Goal: Task Accomplishment & Management: Complete application form

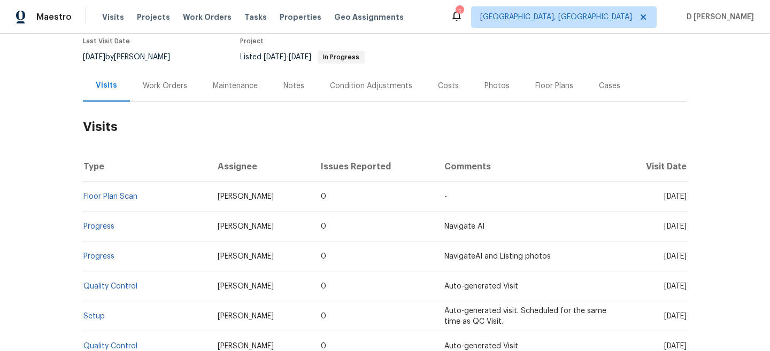
scroll to position [93, 0]
click at [146, 86] on div "Work Orders" at bounding box center [165, 85] width 44 height 11
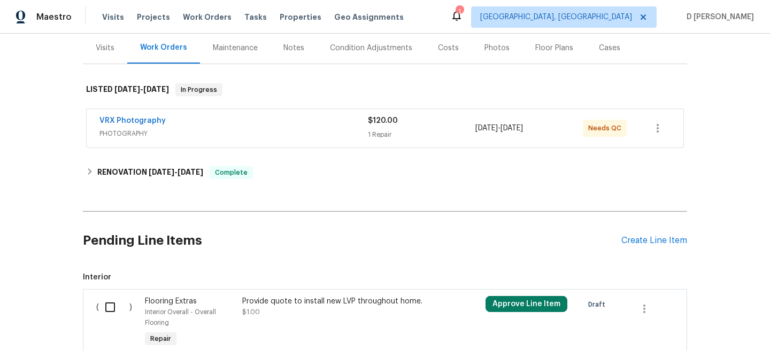
click at [107, 49] on div "Visits" at bounding box center [105, 48] width 19 height 11
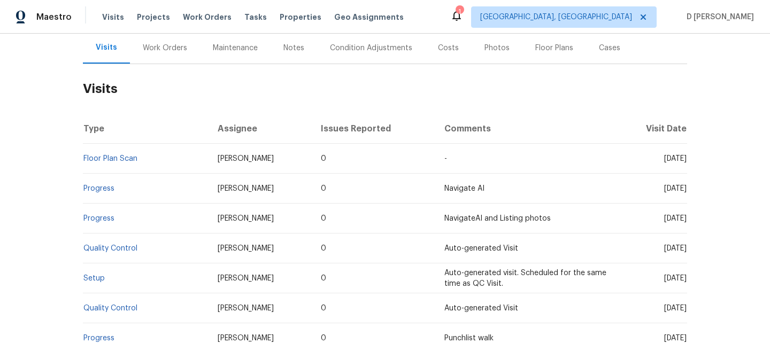
scroll to position [129, 0]
click at [169, 50] on div "Work Orders" at bounding box center [165, 48] width 44 height 11
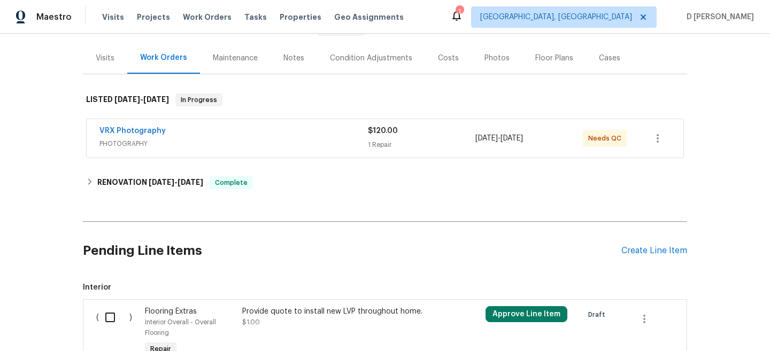
scroll to position [22, 0]
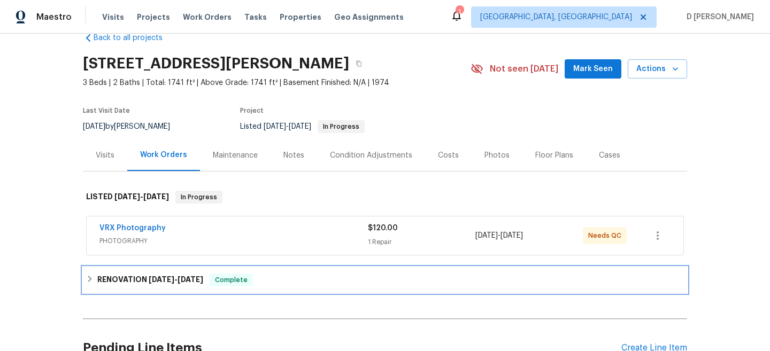
click at [96, 275] on div "RENOVATION 8/27/25 - 9/18/25 Complete" at bounding box center [385, 280] width 598 height 13
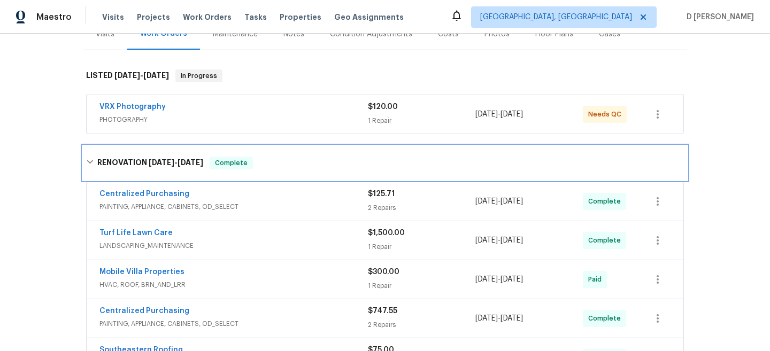
scroll to position [31, 0]
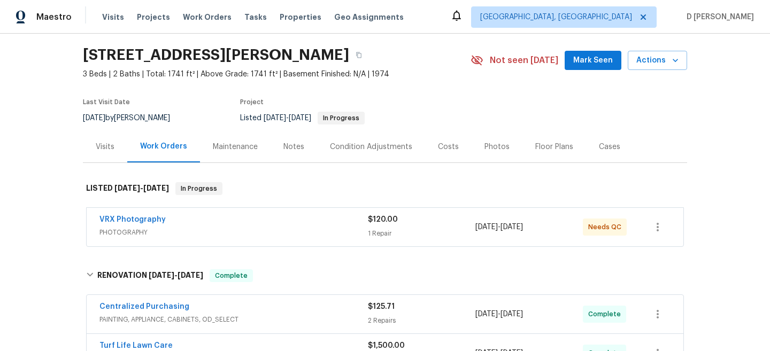
click at [97, 148] on div "Visits" at bounding box center [105, 147] width 19 height 11
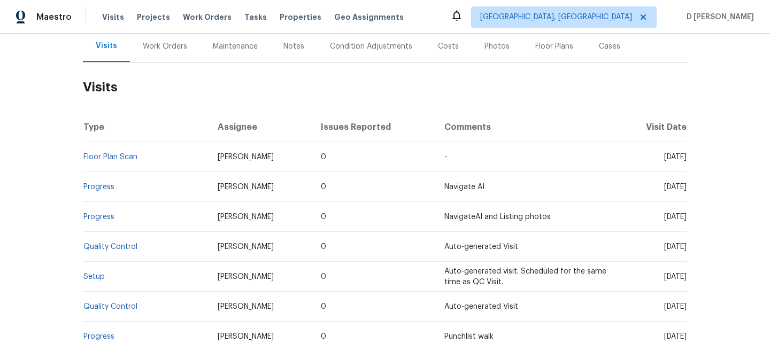
scroll to position [91, 0]
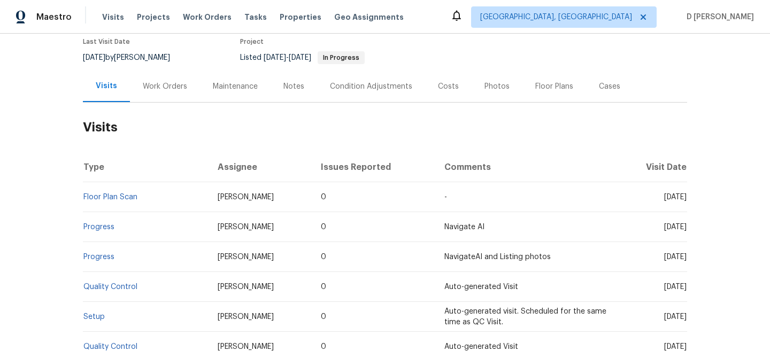
click at [175, 80] on div "Work Orders" at bounding box center [165, 87] width 70 height 32
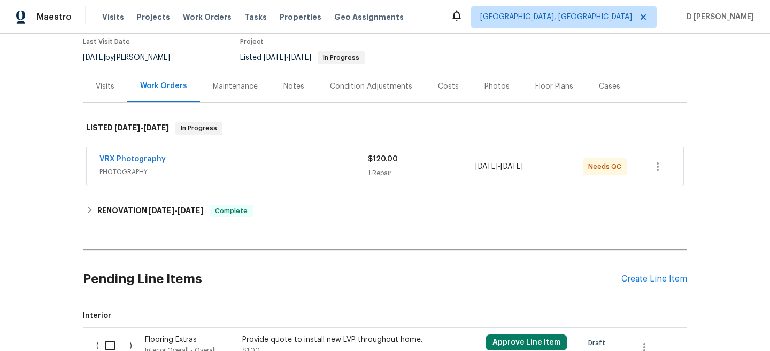
click at [99, 86] on div "Visits" at bounding box center [105, 86] width 19 height 11
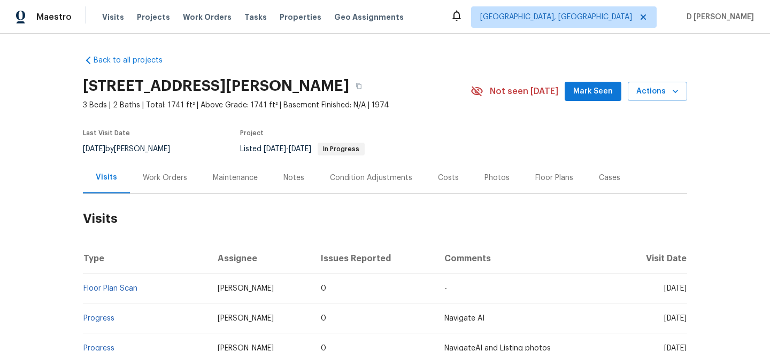
click at [603, 177] on div "Cases" at bounding box center [609, 178] width 21 height 11
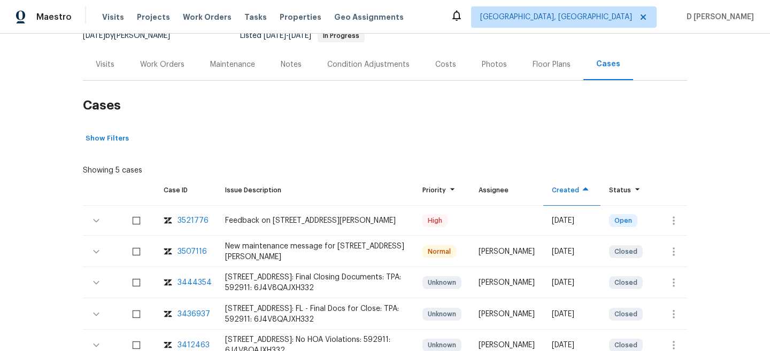
scroll to position [114, 0]
click at [676, 227] on button "button" at bounding box center [674, 220] width 26 height 26
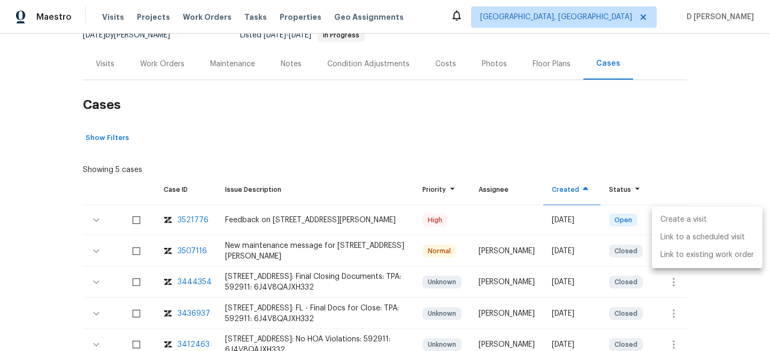
click at [673, 218] on li "Create a visit" at bounding box center [707, 220] width 111 height 18
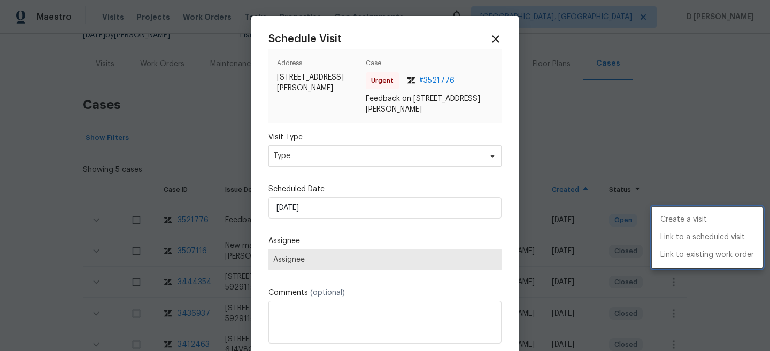
click at [375, 156] on div at bounding box center [385, 175] width 770 height 351
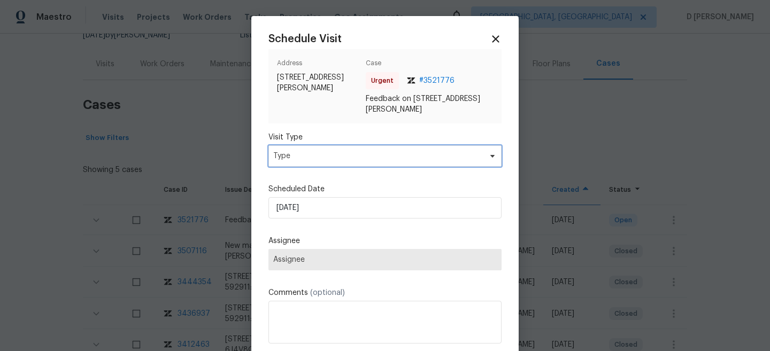
click at [349, 159] on span "Type" at bounding box center [377, 156] width 208 height 11
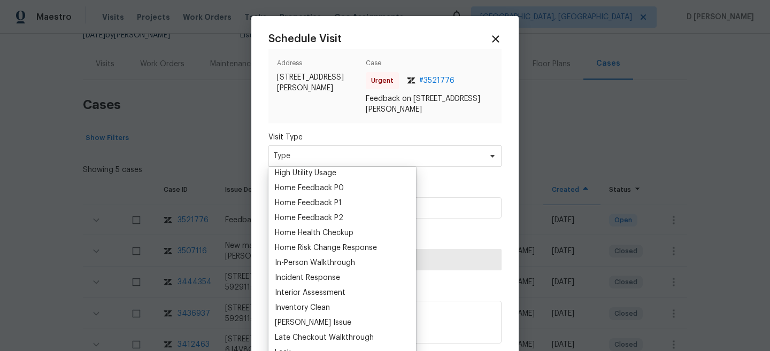
scroll to position [330, 0]
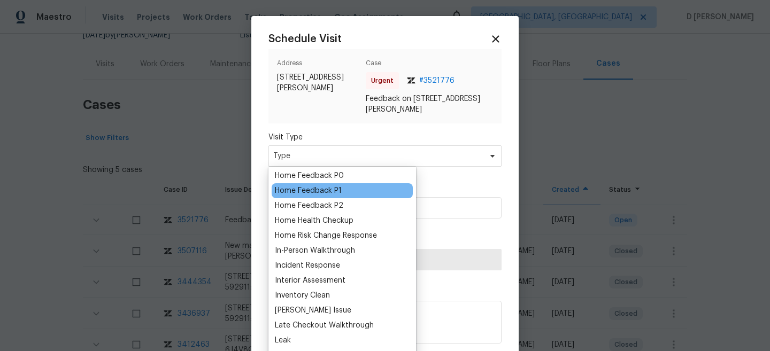
click at [322, 188] on div "Home Feedback P1" at bounding box center [308, 190] width 67 height 11
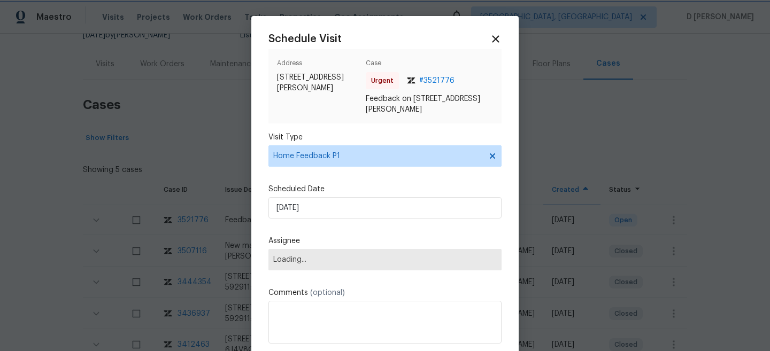
scroll to position [45, 0]
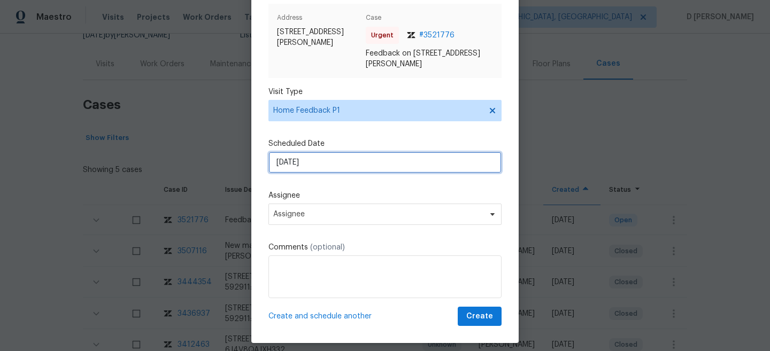
click at [347, 164] on input "29/09/2025" at bounding box center [384, 162] width 233 height 21
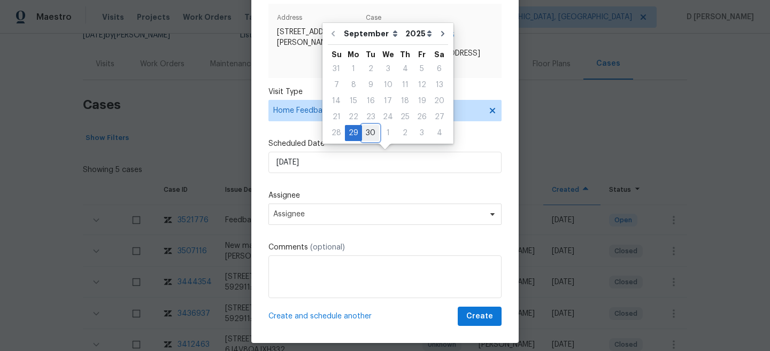
click at [367, 134] on div "30" at bounding box center [370, 133] width 17 height 15
type input "30/09/2025"
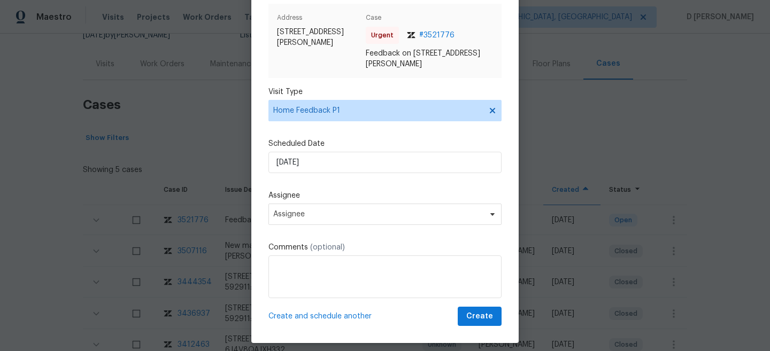
scroll to position [53, 0]
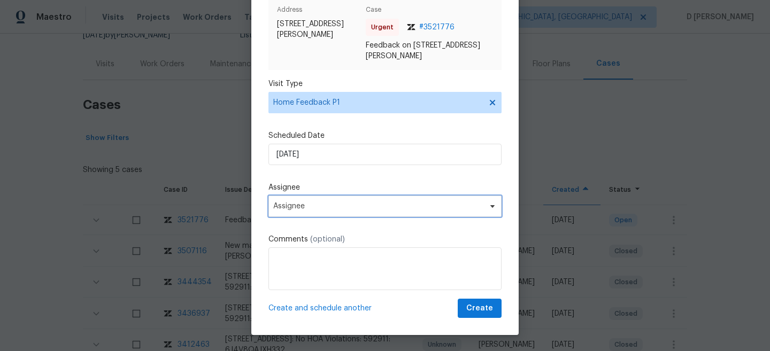
click at [350, 201] on span "Assignee" at bounding box center [384, 206] width 233 height 21
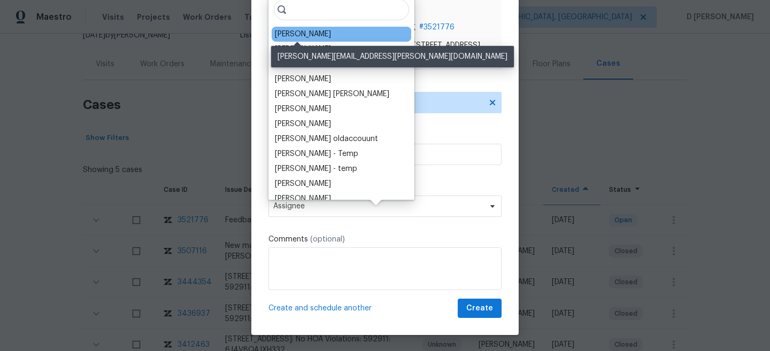
click at [295, 34] on div "Bobby Fortin" at bounding box center [303, 34] width 56 height 11
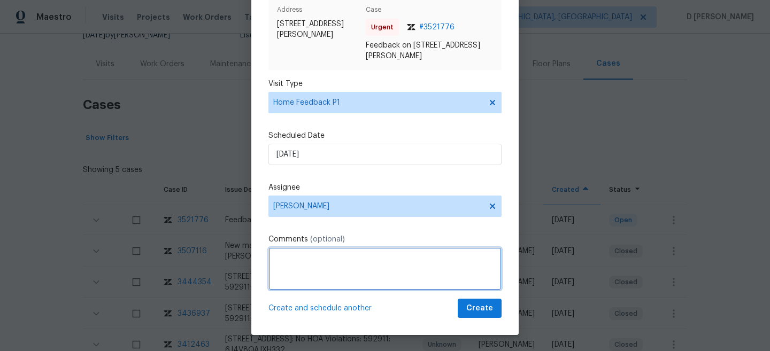
click at [309, 259] on textarea at bounding box center [384, 268] width 233 height 43
paste textarea "upon checking the smart-rent, There was a jamming issue, while locking the fron…"
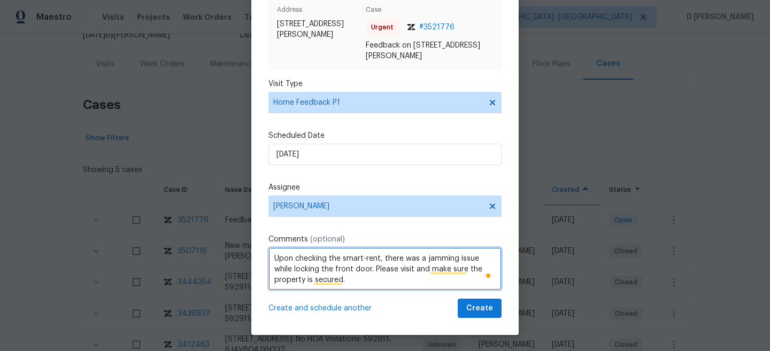
type textarea "Upon checking the smart-rent, there was a jamming issue while locking the front…"
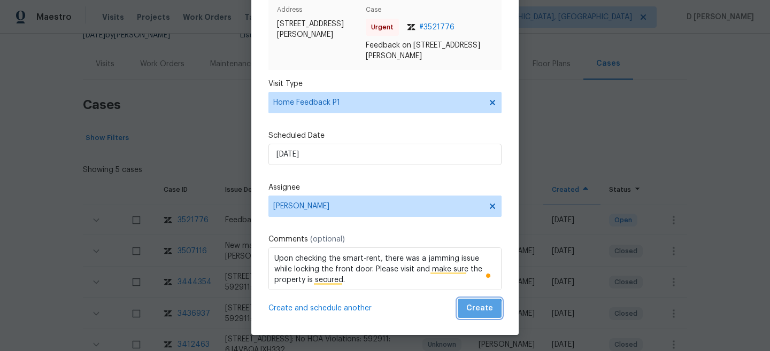
click at [477, 314] on span "Create" at bounding box center [479, 308] width 27 height 13
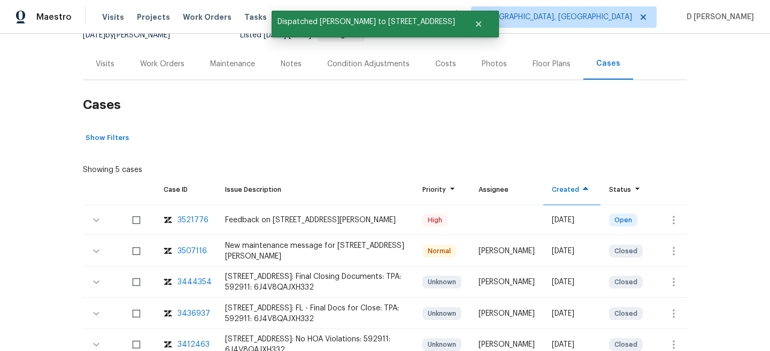
scroll to position [0, 0]
click at [103, 60] on div "Visits" at bounding box center [105, 64] width 19 height 11
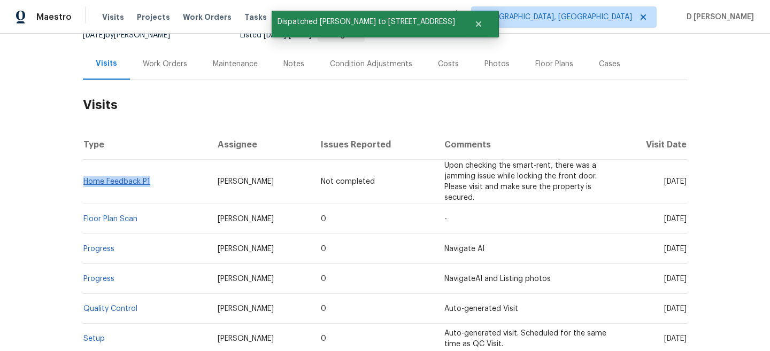
drag, startPoint x: 155, startPoint y: 185, endPoint x: 84, endPoint y: 181, distance: 70.7
click at [84, 181] on td "Home Feedback P1" at bounding box center [146, 182] width 126 height 44
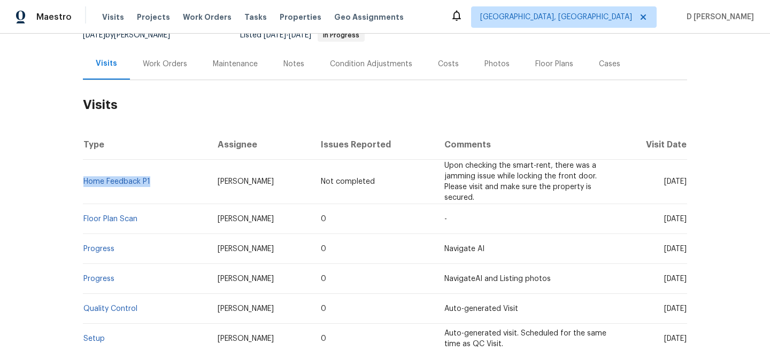
copy link "Home Feedback P1"
drag, startPoint x: 642, startPoint y: 181, endPoint x: 666, endPoint y: 181, distance: 23.5
click at [666, 181] on span "Tue, Sep 30 2025" at bounding box center [675, 181] width 22 height 7
copy span "Sep 30"
drag, startPoint x: 153, startPoint y: 182, endPoint x: 84, endPoint y: 179, distance: 68.5
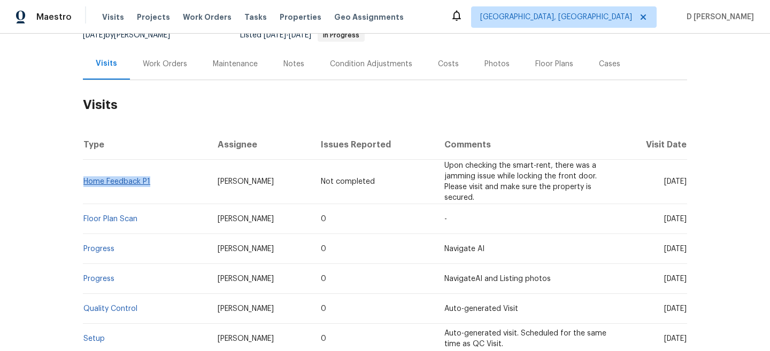
click at [84, 179] on td "Home Feedback P1" at bounding box center [146, 182] width 126 height 44
copy link "Home Feedback P1"
drag, startPoint x: 643, startPoint y: 220, endPoint x: 666, endPoint y: 219, distance: 23.5
click at [666, 219] on span "Wed, Sep 24 2025" at bounding box center [675, 218] width 22 height 7
copy span "Sep 24"
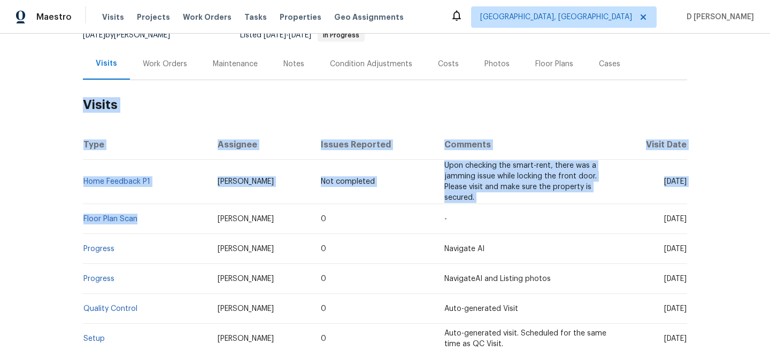
drag, startPoint x: 145, startPoint y: 218, endPoint x: 82, endPoint y: 216, distance: 63.1
click at [82, 216] on div "Back to all projects 2905 Forestwood Dr, Seffner, FL 33584 3 Beds | 2 Baths | T…" at bounding box center [385, 192] width 770 height 317
click at [91, 206] on td "Floor Plan Scan" at bounding box center [146, 219] width 126 height 30
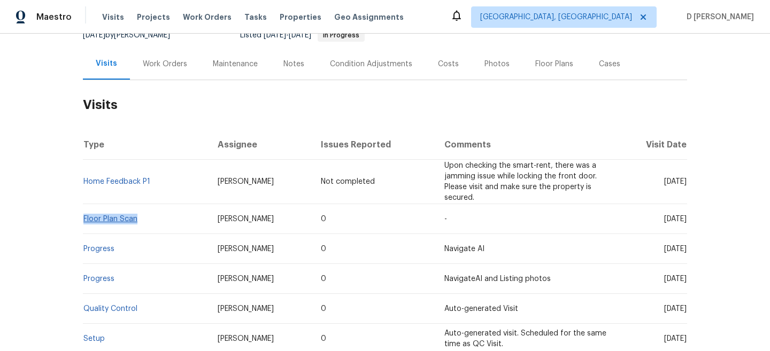
drag, startPoint x: 142, startPoint y: 220, endPoint x: 83, endPoint y: 218, distance: 58.3
click at [83, 218] on td "Floor Plan Scan" at bounding box center [146, 219] width 126 height 30
copy link "Floor Plan Scan"
drag, startPoint x: 211, startPoint y: 216, endPoint x: 259, endPoint y: 215, distance: 48.1
click at [259, 215] on td "Bobby Fortin" at bounding box center [261, 219] width 104 height 30
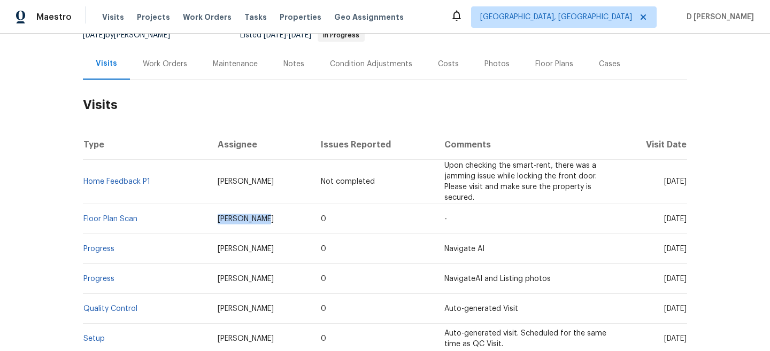
copy span "Bobby Fortin"
drag, startPoint x: 156, startPoint y: 181, endPoint x: 88, endPoint y: 176, distance: 68.6
click at [88, 176] on td "Home Feedback P1" at bounding box center [146, 182] width 126 height 44
copy link "Home Feedback P1"
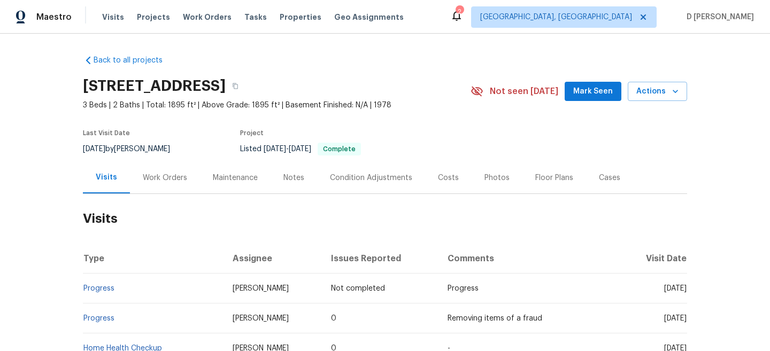
scroll to position [50, 0]
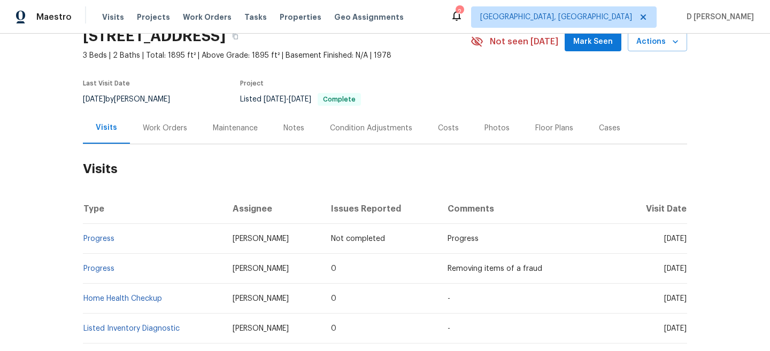
click at [162, 131] on div "Work Orders" at bounding box center [165, 128] width 44 height 11
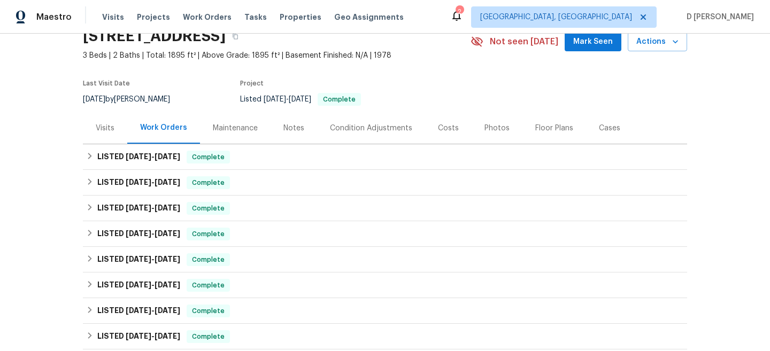
click at [114, 134] on div "Visits" at bounding box center [105, 128] width 44 height 32
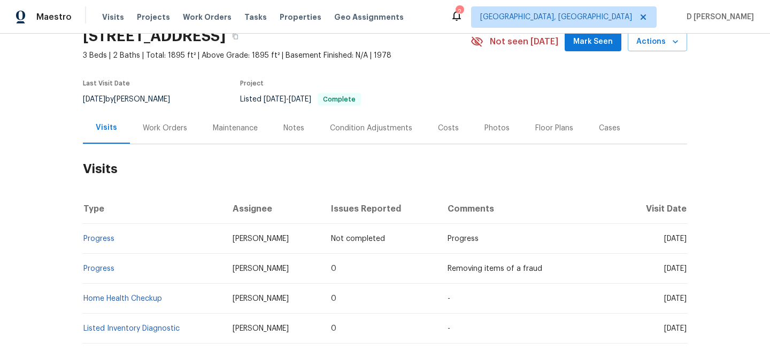
scroll to position [108, 0]
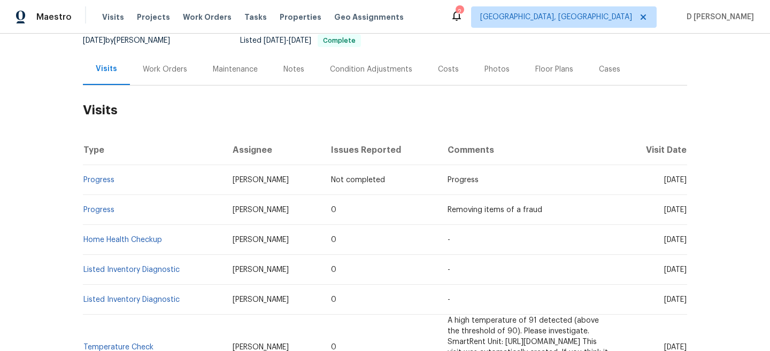
click at [156, 63] on div "Work Orders" at bounding box center [165, 69] width 70 height 32
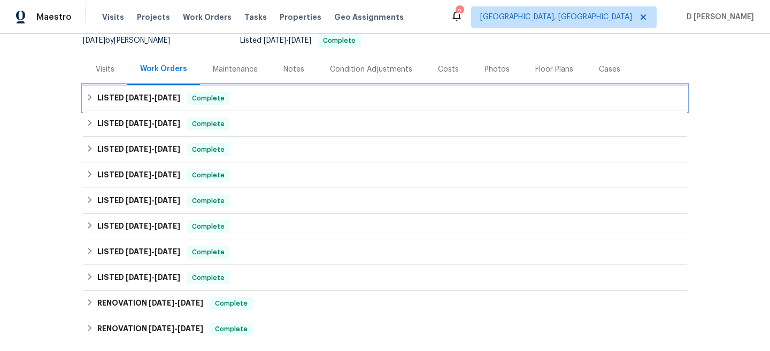
click at [94, 96] on icon at bounding box center [89, 97] width 7 height 7
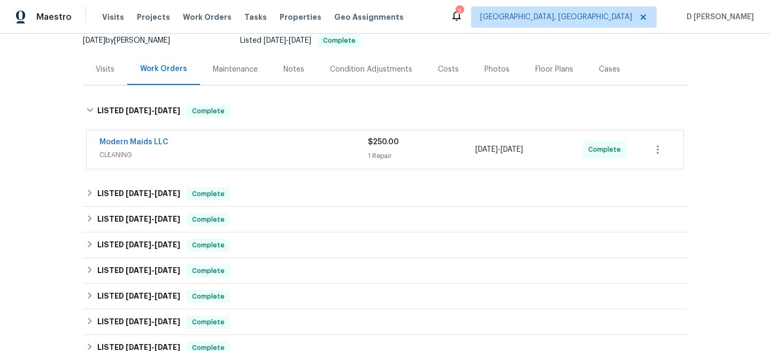
click at [167, 155] on span "CLEANING" at bounding box center [233, 155] width 268 height 11
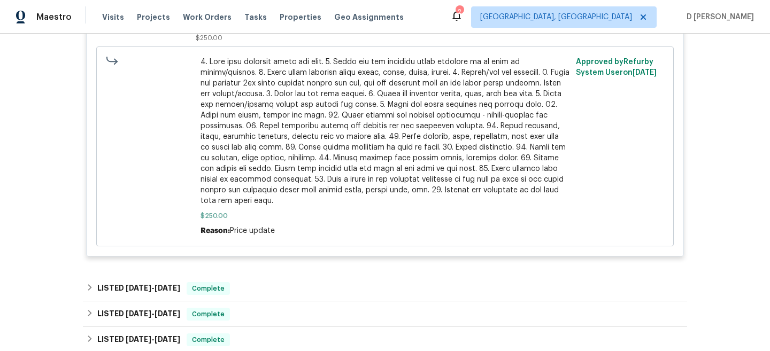
scroll to position [617, 0]
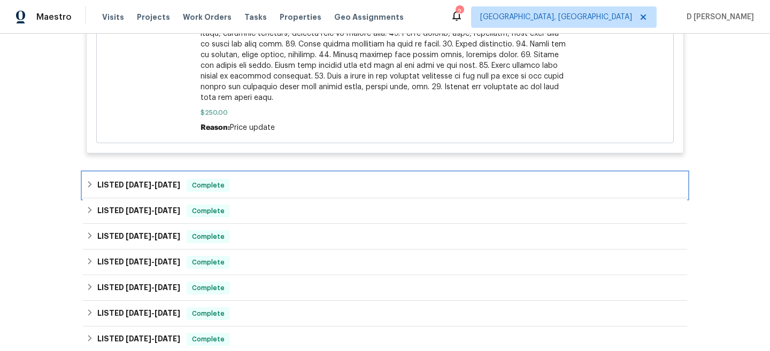
click at [91, 181] on icon at bounding box center [90, 184] width 4 height 6
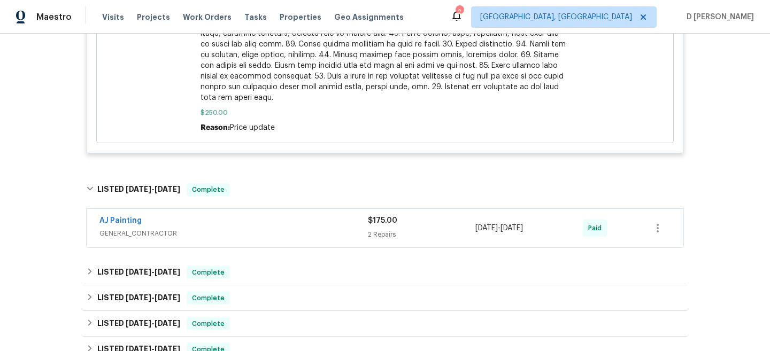
click at [186, 228] on span "GENERAL_CONTRACTOR" at bounding box center [233, 233] width 268 height 11
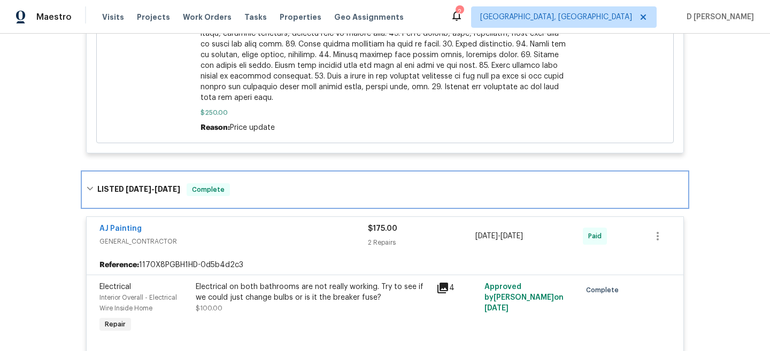
click at [95, 183] on div "LISTED 9/15/25 - 9/18/25 Complete" at bounding box center [385, 189] width 598 height 13
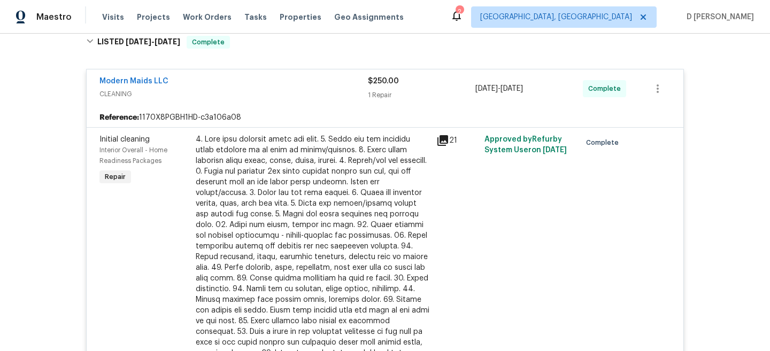
scroll to position [131, 0]
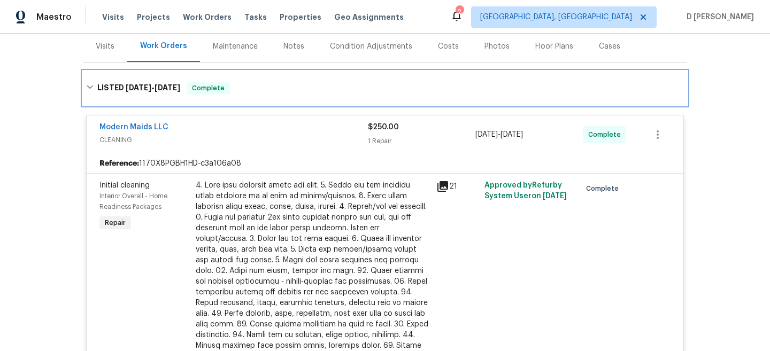
click at [90, 86] on icon at bounding box center [89, 86] width 7 height 7
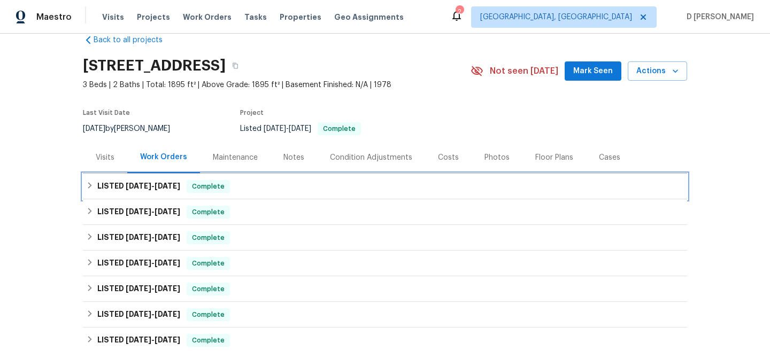
scroll to position [0, 0]
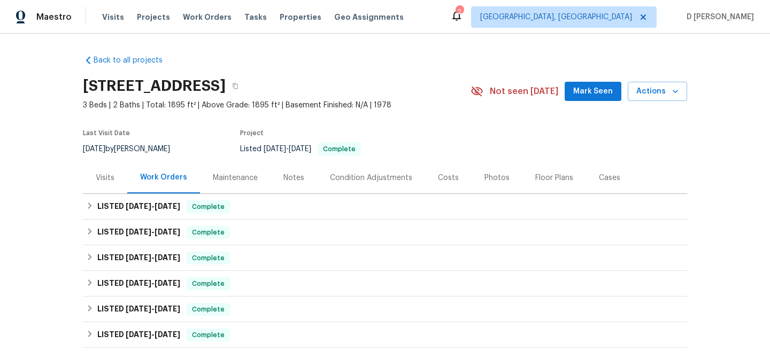
click at [104, 176] on div "Visits" at bounding box center [105, 178] width 19 height 11
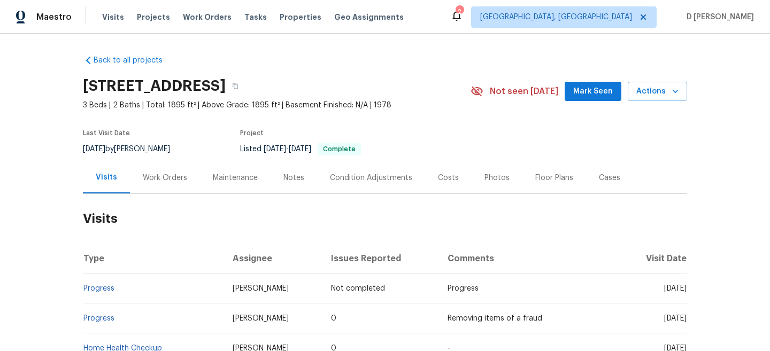
scroll to position [102, 0]
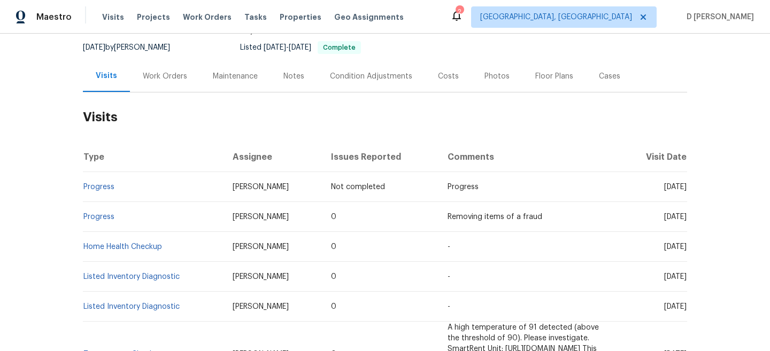
drag, startPoint x: 200, startPoint y: 185, endPoint x: 278, endPoint y: 185, distance: 78.0
click at [278, 185] on td "RonDerrick Jackson" at bounding box center [273, 187] width 98 height 30
copy span "RonDerrick Jackson"
drag, startPoint x: 118, startPoint y: 187, endPoint x: 84, endPoint y: 185, distance: 34.3
click at [84, 185] on td "Progress" at bounding box center [153, 187] width 141 height 30
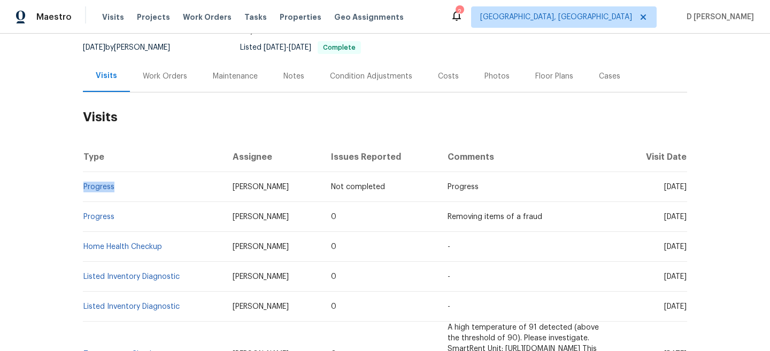
copy link "Progress"
drag, startPoint x: 123, startPoint y: 219, endPoint x: 84, endPoint y: 216, distance: 38.5
click at [84, 216] on td "Progress" at bounding box center [153, 217] width 141 height 30
copy link "Progress"
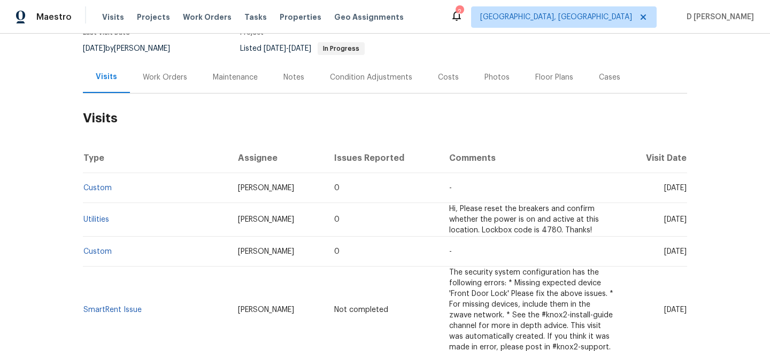
scroll to position [101, 0]
click at [161, 79] on div "Work Orders" at bounding box center [165, 77] width 44 height 11
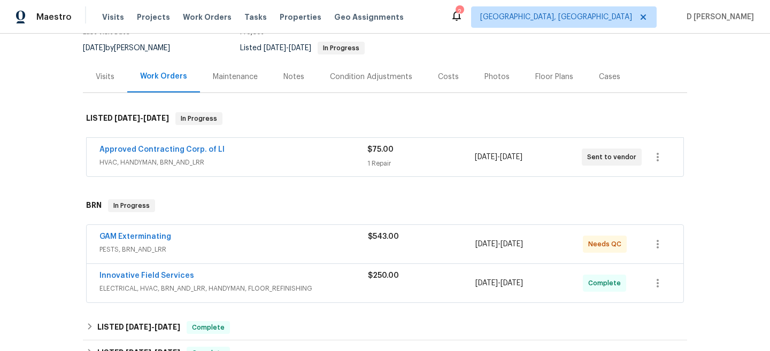
click at [246, 160] on span "HVAC, HANDYMAN, BRN_AND_LRR" at bounding box center [233, 162] width 268 height 11
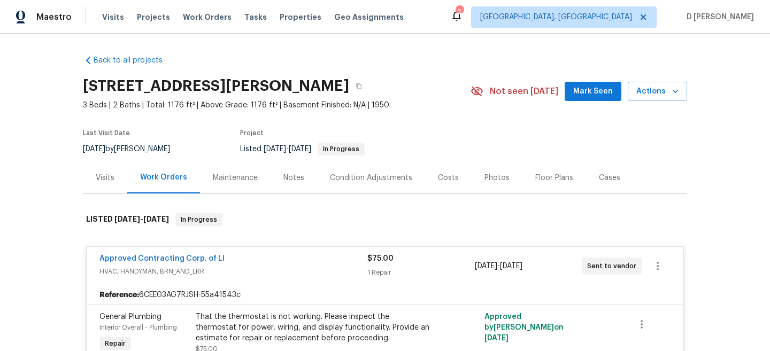
click at [97, 181] on div "Visits" at bounding box center [105, 178] width 19 height 11
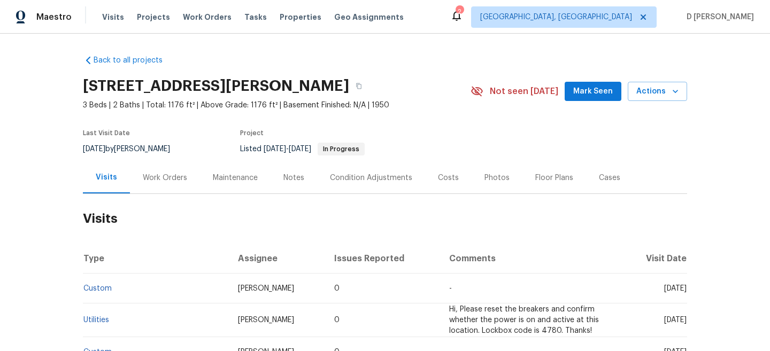
scroll to position [11, 0]
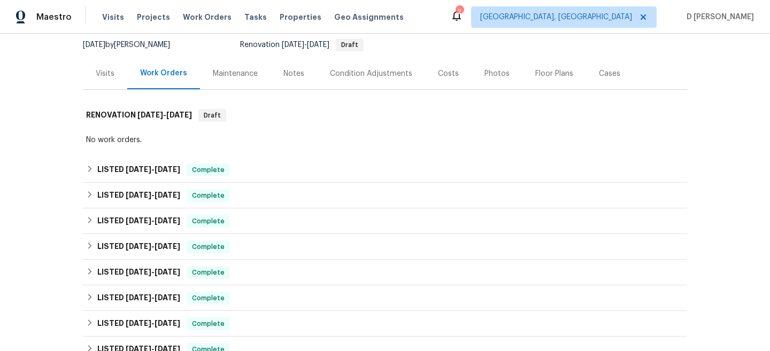
scroll to position [114, 0]
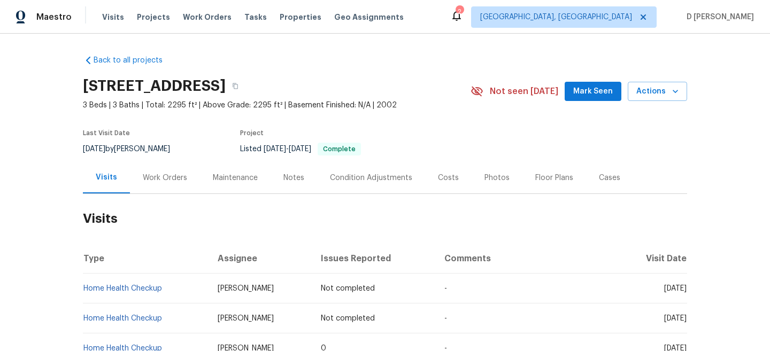
scroll to position [45, 0]
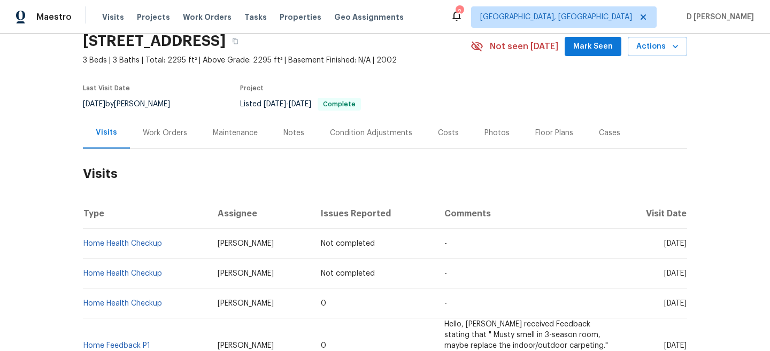
click at [154, 132] on div "Work Orders" at bounding box center [165, 133] width 44 height 11
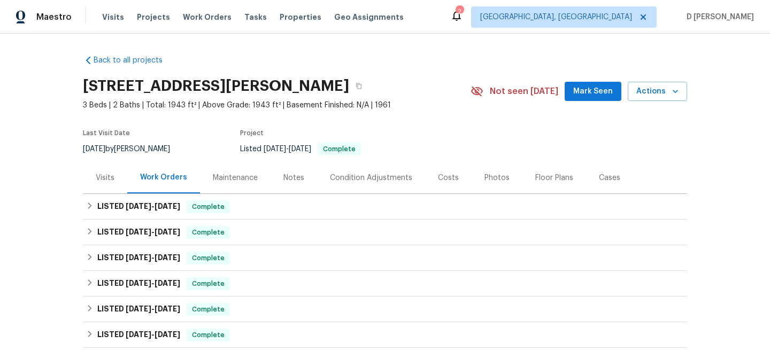
click at [111, 178] on div "Visits" at bounding box center [105, 178] width 19 height 11
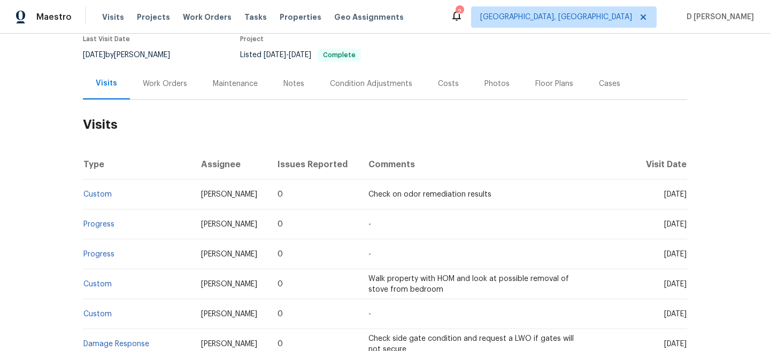
scroll to position [95, 0]
drag, startPoint x: 642, startPoint y: 194, endPoint x: 666, endPoint y: 192, distance: 24.1
click at [666, 192] on span "[DATE]" at bounding box center [675, 193] width 22 height 7
copy span "[DATE]"
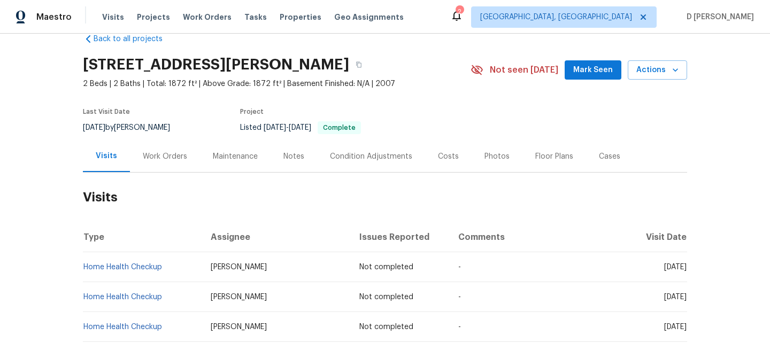
scroll to position [18, 0]
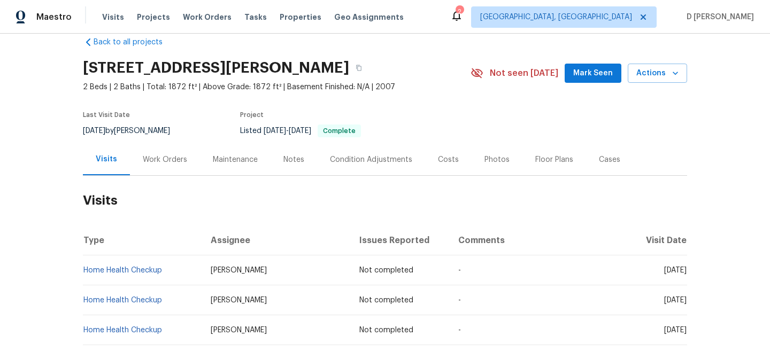
click at [169, 158] on div "Work Orders" at bounding box center [165, 159] width 44 height 11
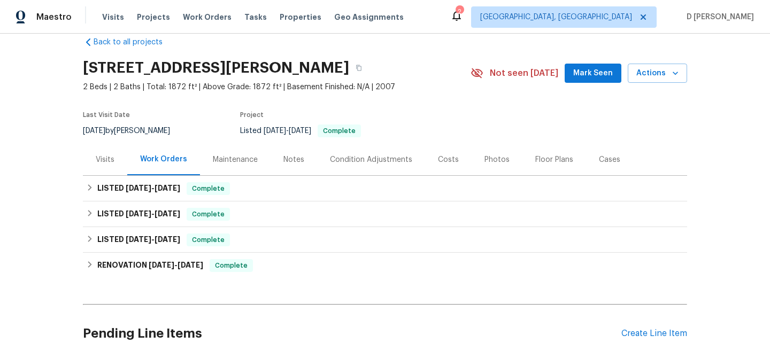
click at [102, 162] on div "Visits" at bounding box center [105, 159] width 19 height 11
